Goal: Task Accomplishment & Management: Manage account settings

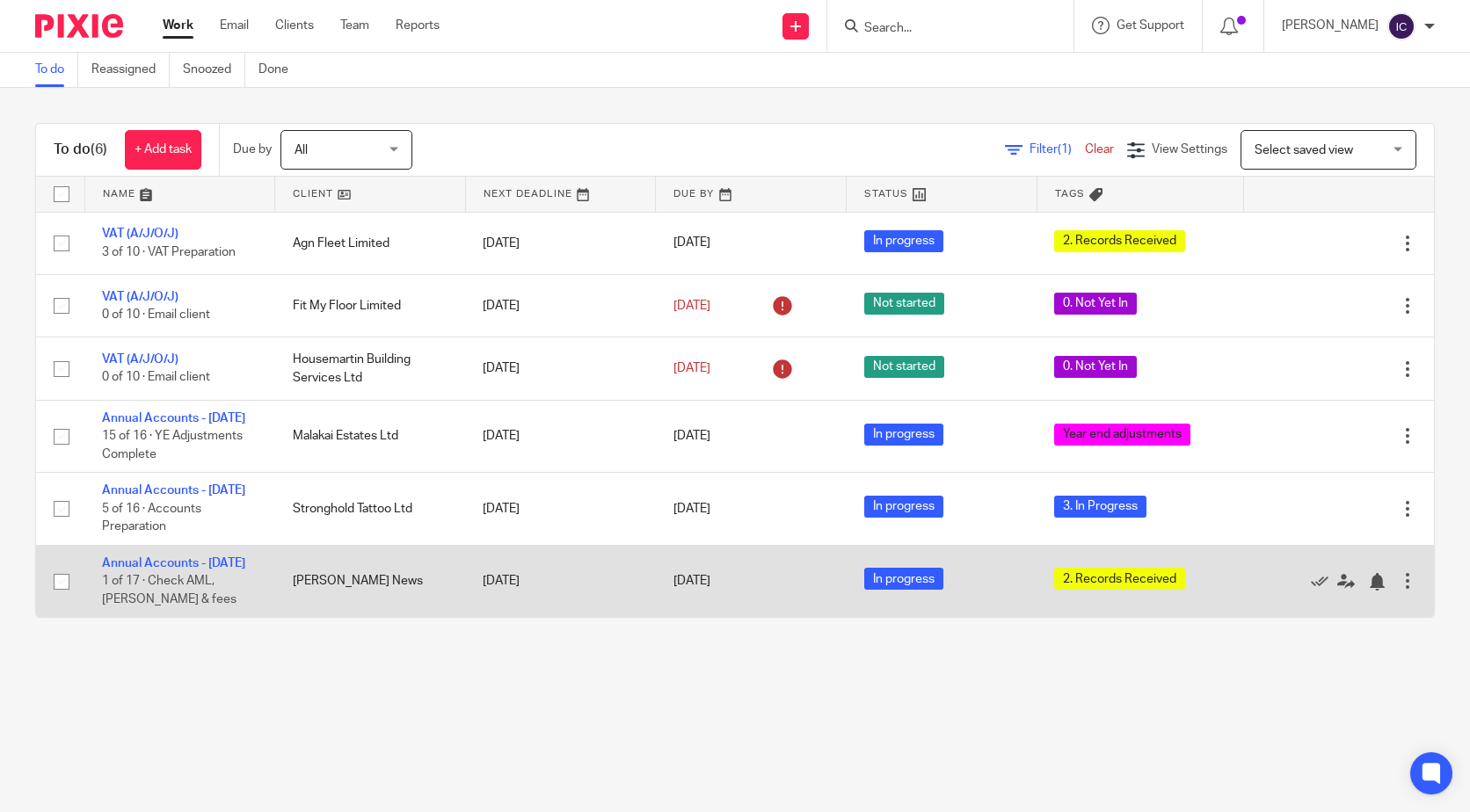
click at [1083, 590] on span "2. Records Received" at bounding box center [1119, 578] width 131 height 22
click at [206, 569] on link "Annual Accounts - [DATE]" at bounding box center [173, 564] width 144 height 12
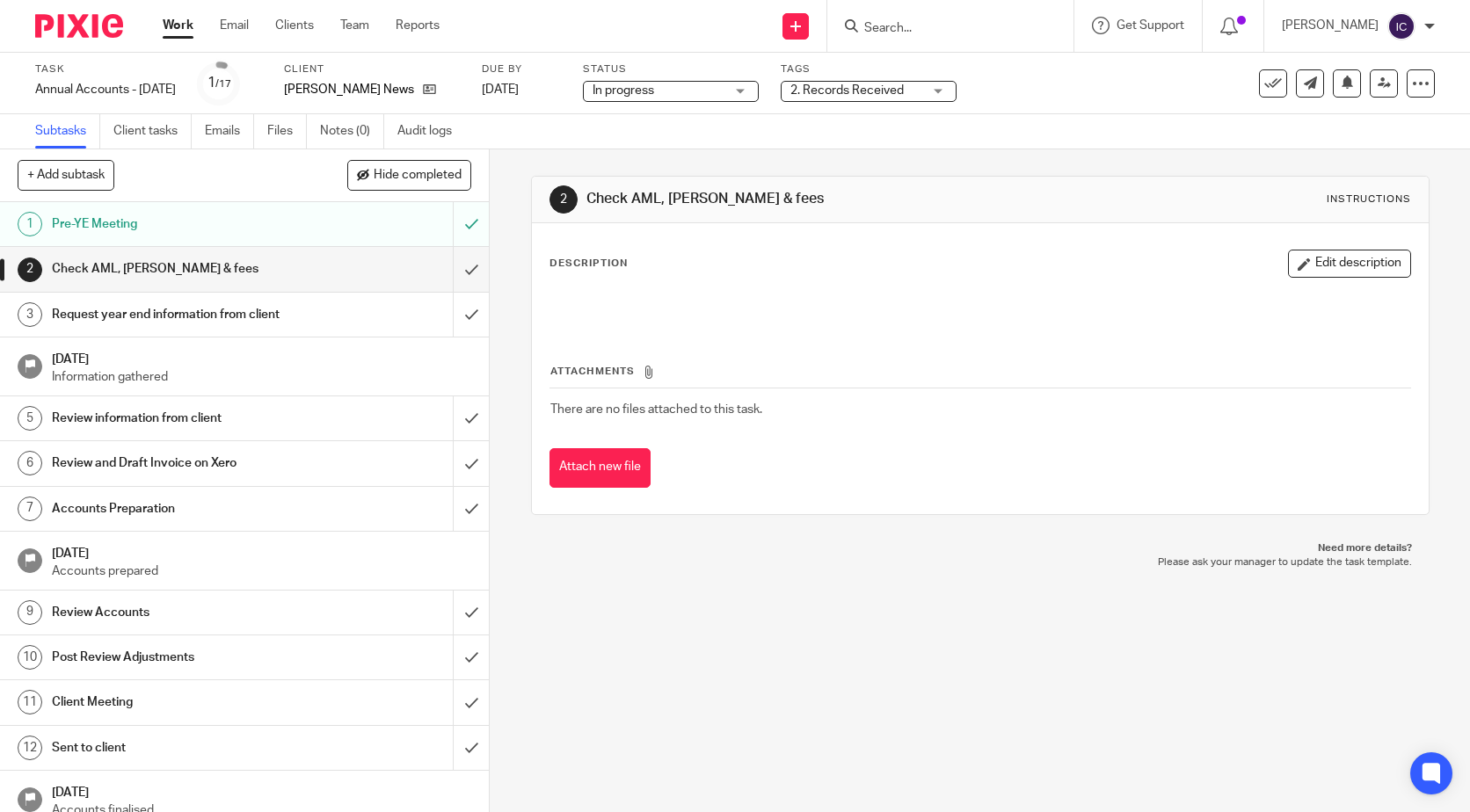
click at [957, 87] on div "2. Records Received" at bounding box center [868, 92] width 176 height 21
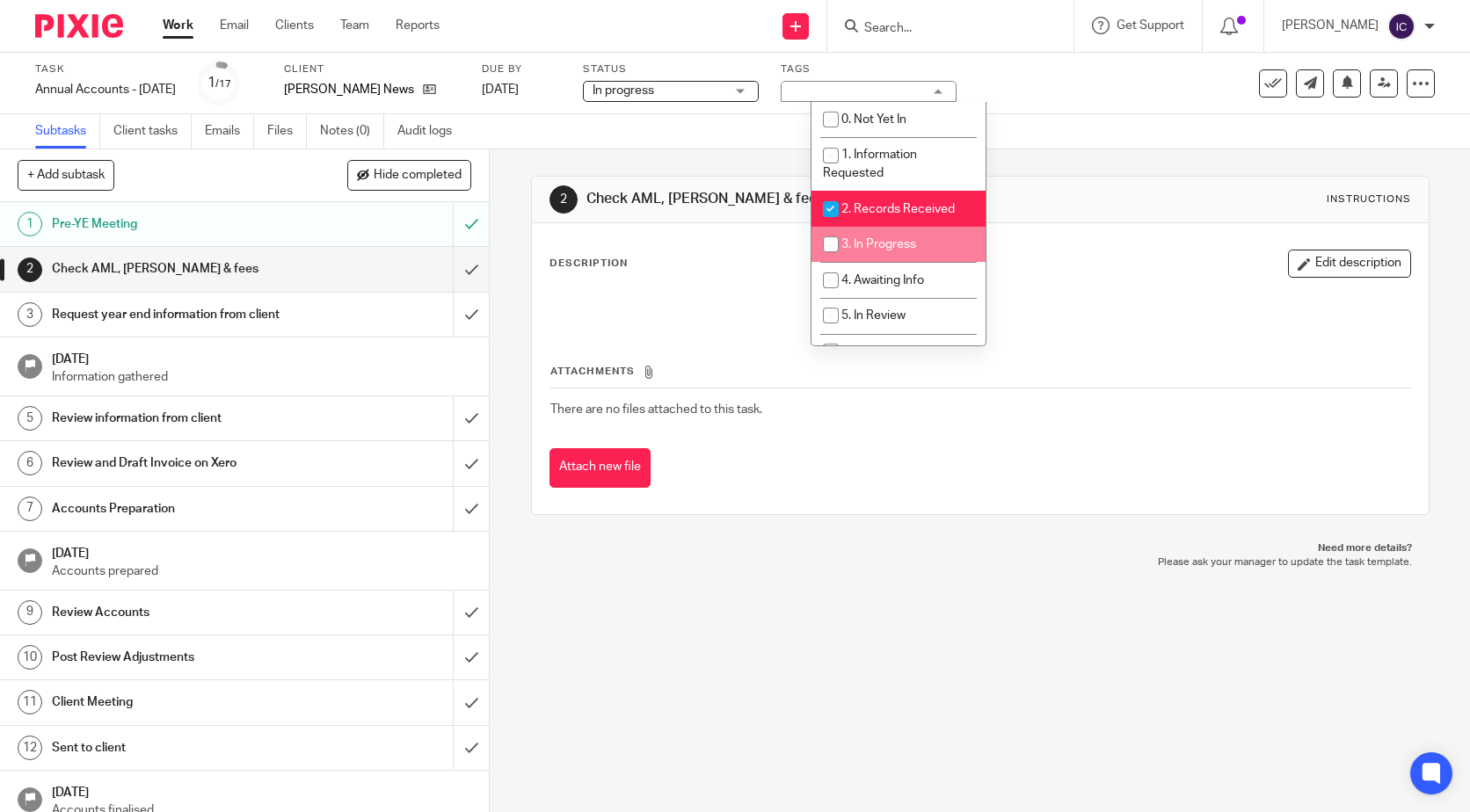
click at [839, 240] on input "checkbox" at bounding box center [830, 244] width 33 height 33
checkbox input "true"
click at [833, 201] on input "checkbox" at bounding box center [830, 209] width 33 height 33
checkbox input "false"
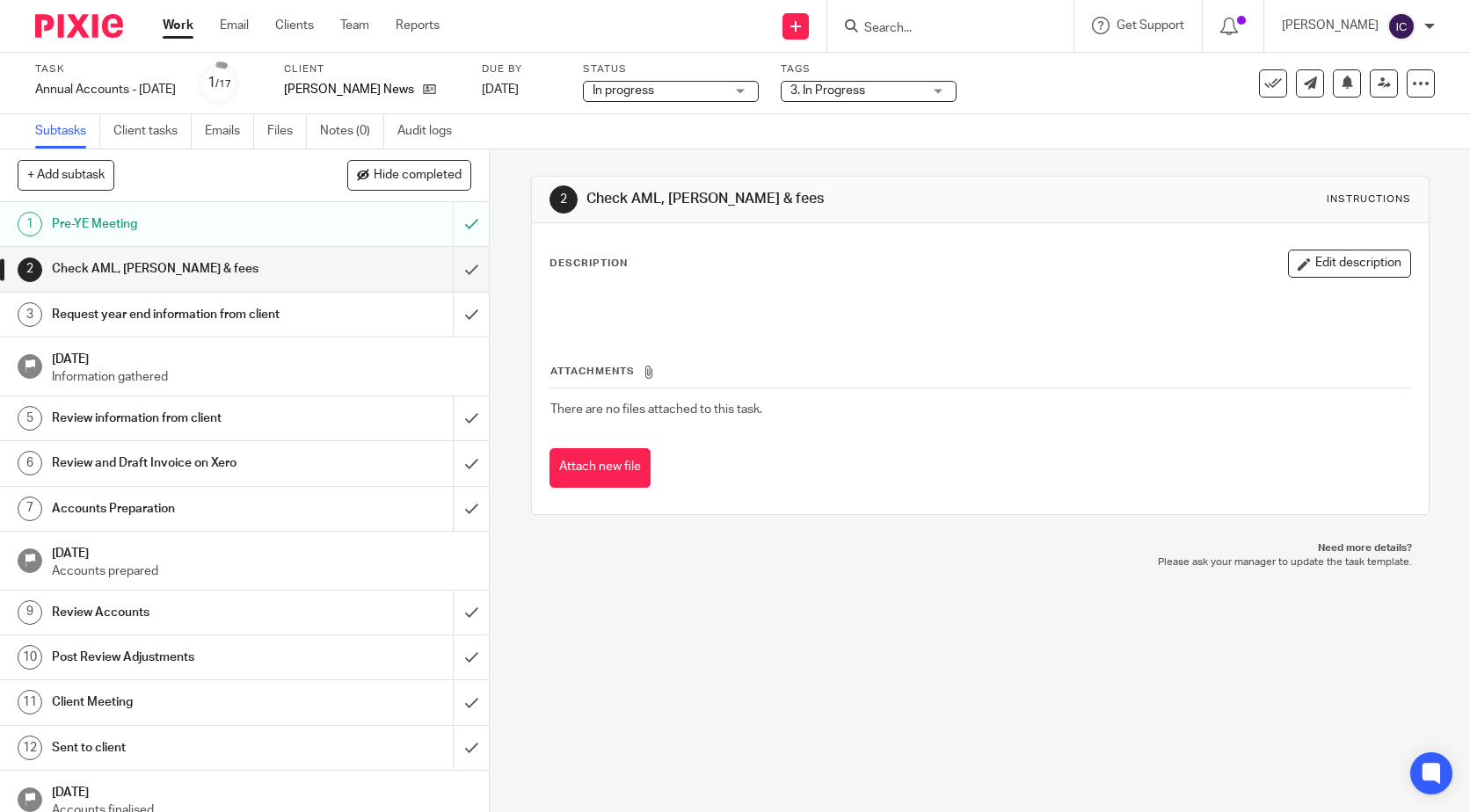
click at [928, 556] on p "Please ask your manager to update the task template." at bounding box center [981, 563] width 864 height 14
click at [897, 90] on span "3. In Progress" at bounding box center [857, 91] width 132 height 19
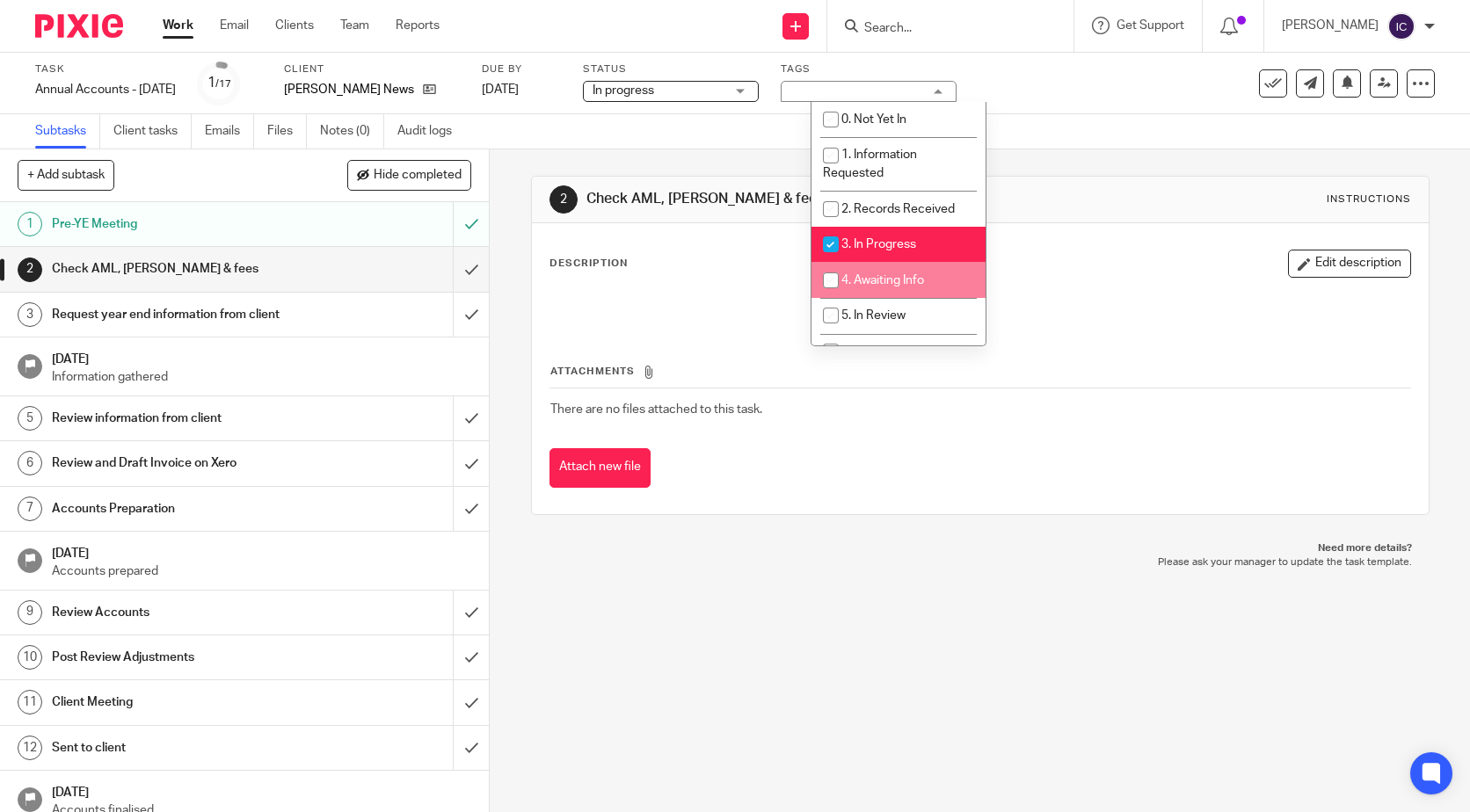
click at [851, 275] on span "4. Awaiting Info" at bounding box center [883, 280] width 83 height 12
checkbox input "true"
click at [831, 236] on input "checkbox" at bounding box center [830, 244] width 33 height 33
checkbox input "false"
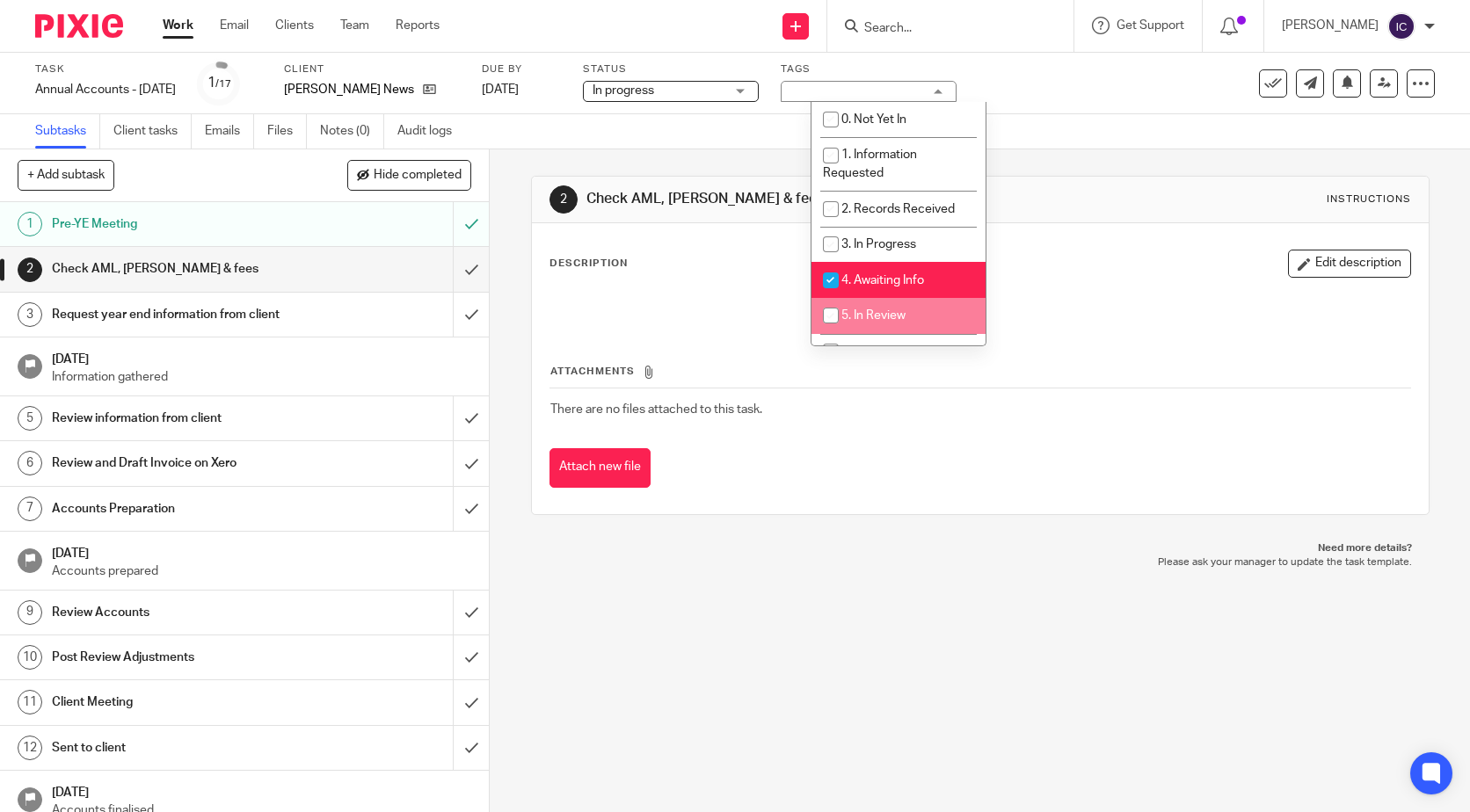
click at [894, 482] on div "Attach new file" at bounding box center [981, 468] width 862 height 39
